Goal: Task Accomplishment & Management: Use online tool/utility

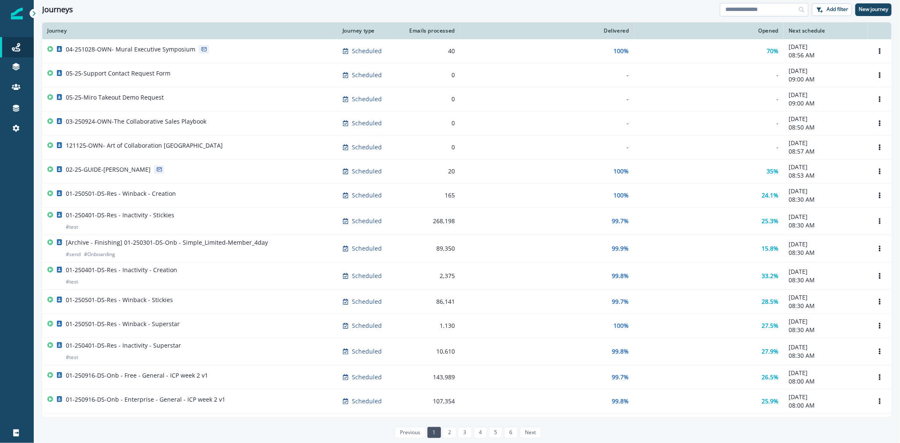
click at [744, 10] on input at bounding box center [764, 10] width 89 height 14
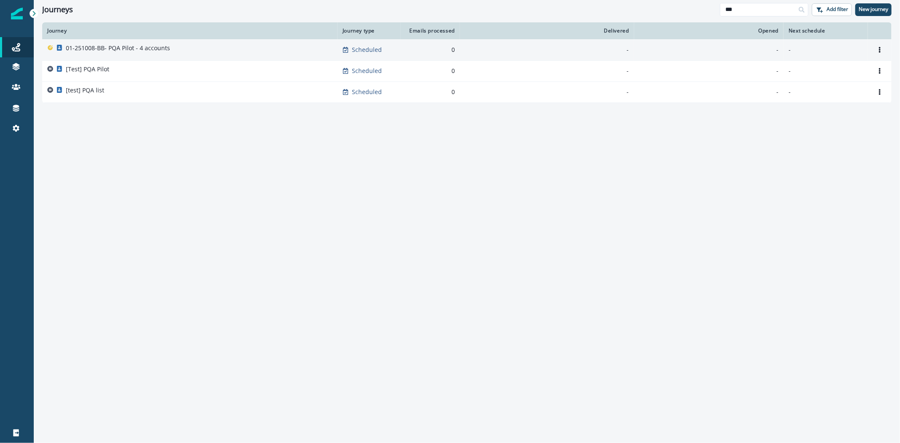
type input "***"
click at [155, 45] on p "01-251008-BB- PQA Pilot - 4 accounts" at bounding box center [118, 48] width 104 height 8
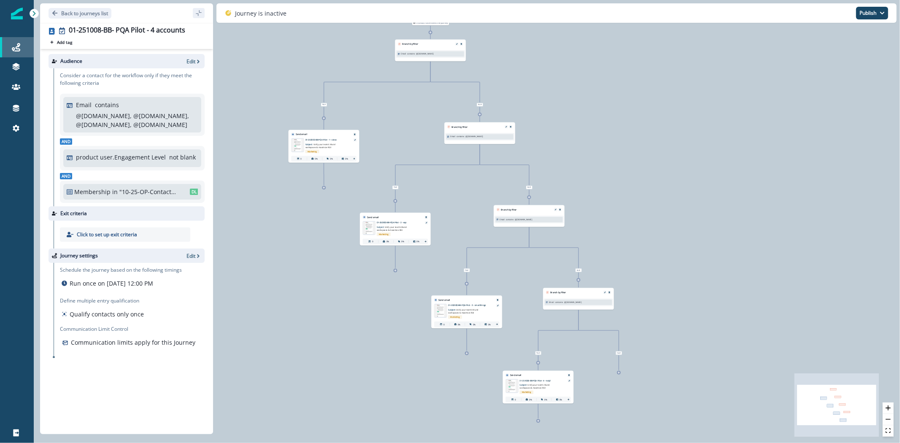
click at [18, 43] on icon at bounding box center [16, 47] width 8 height 8
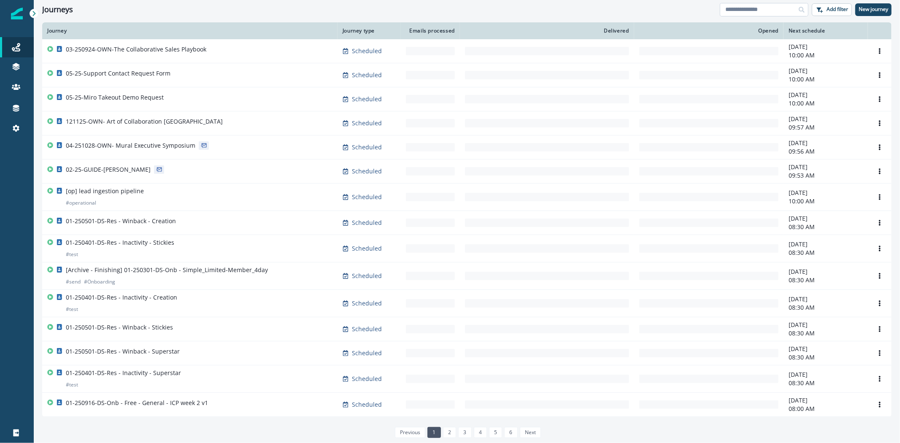
click at [741, 8] on input at bounding box center [764, 10] width 89 height 14
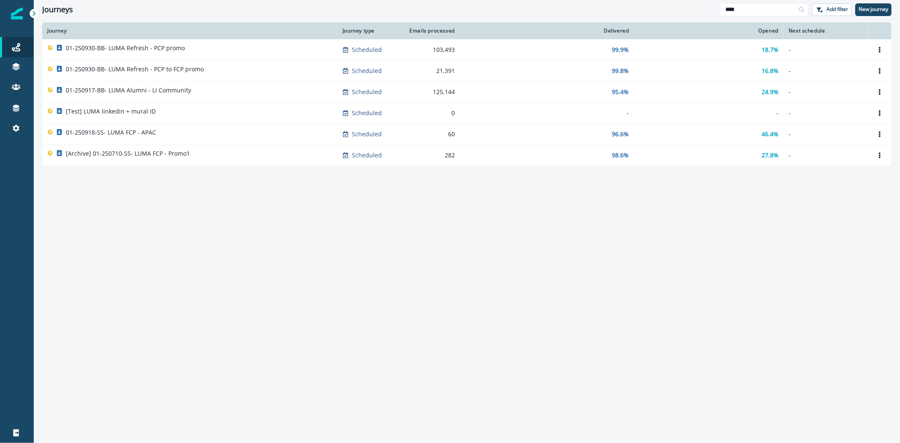
type input "****"
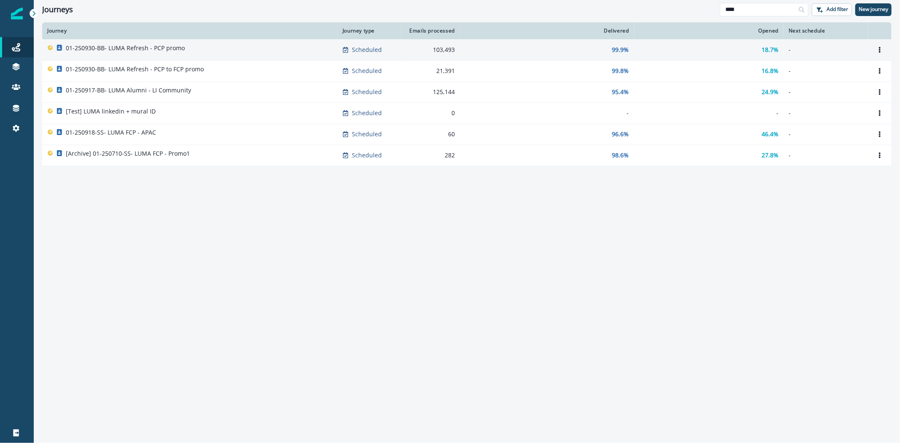
click at [132, 48] on p "01-250930-BB- LUMA Refresh - PCP promo" at bounding box center [125, 48] width 119 height 8
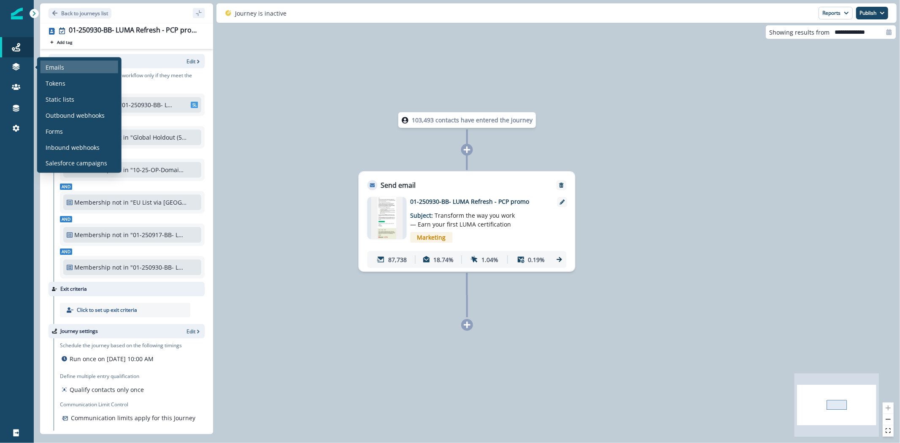
click at [48, 65] on p "Emails" at bounding box center [55, 66] width 19 height 9
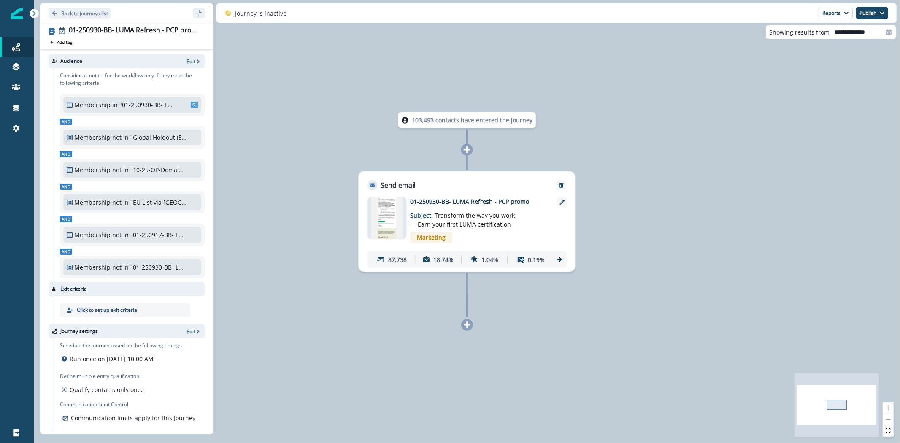
click at [277, 100] on div "103,493 contacts have entered the journey Send email Email asset changed, journ…" at bounding box center [467, 221] width 867 height 443
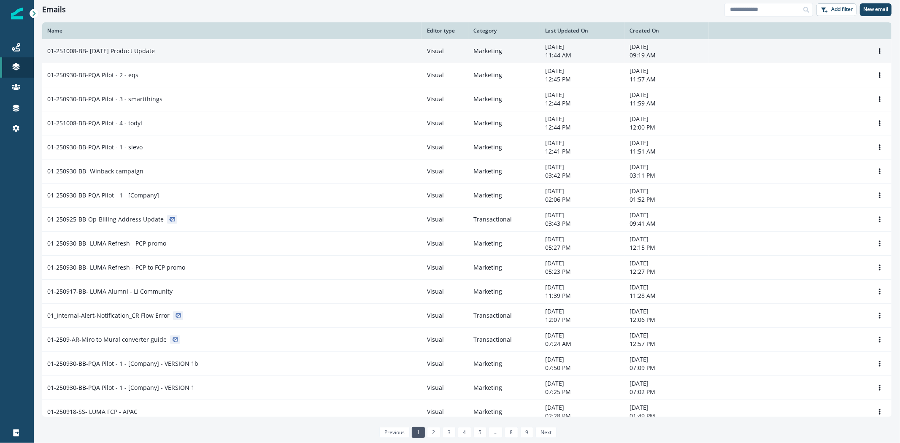
click at [155, 48] on p "01-251008-BB- October 25 Product Update" at bounding box center [101, 51] width 108 height 8
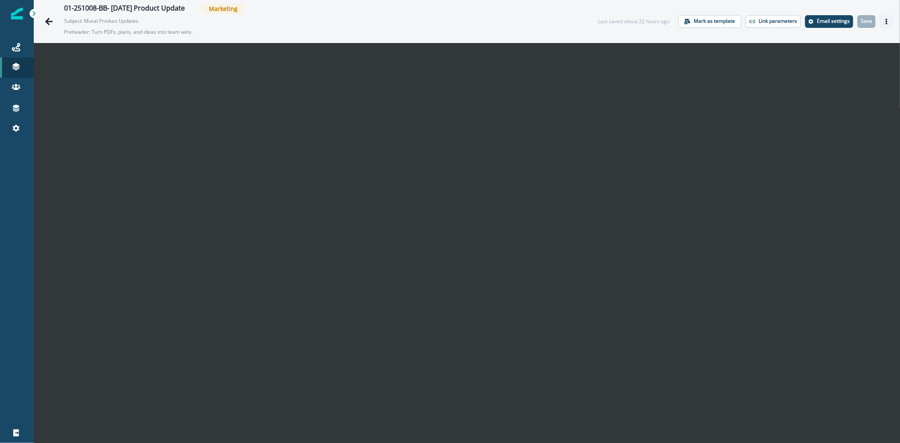
click at [884, 23] on icon "Actions" at bounding box center [887, 22] width 6 height 6
click at [825, 72] on button "Send test email" at bounding box center [840, 72] width 94 height 15
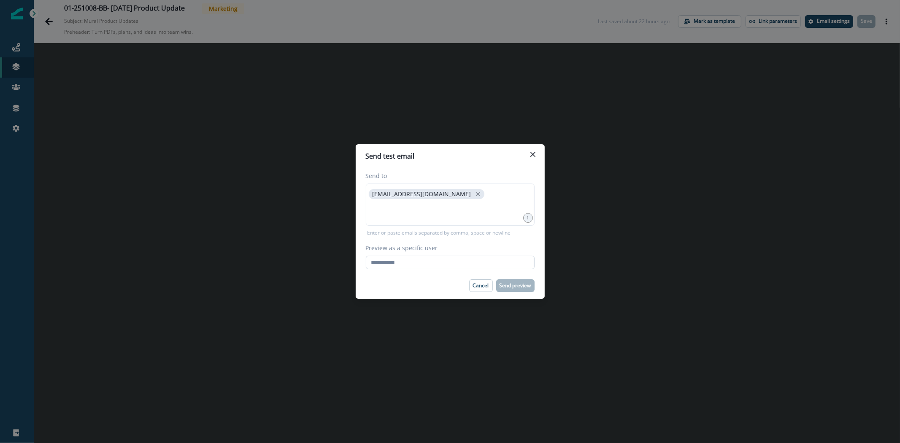
click at [424, 264] on input "Preview as a specific user" at bounding box center [450, 263] width 169 height 14
type input "**********"
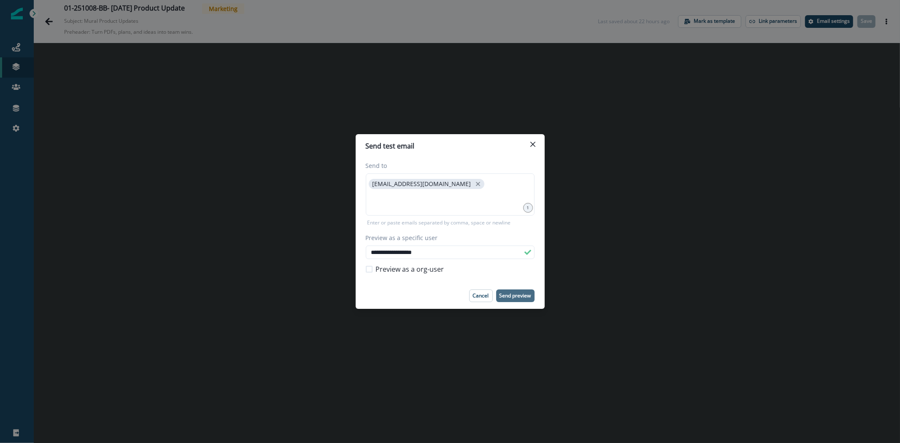
click at [510, 296] on p "Send preview" at bounding box center [516, 296] width 32 height 6
click at [534, 144] on icon "Close" at bounding box center [532, 144] width 5 height 5
